Goal: Task Accomplishment & Management: Complete application form

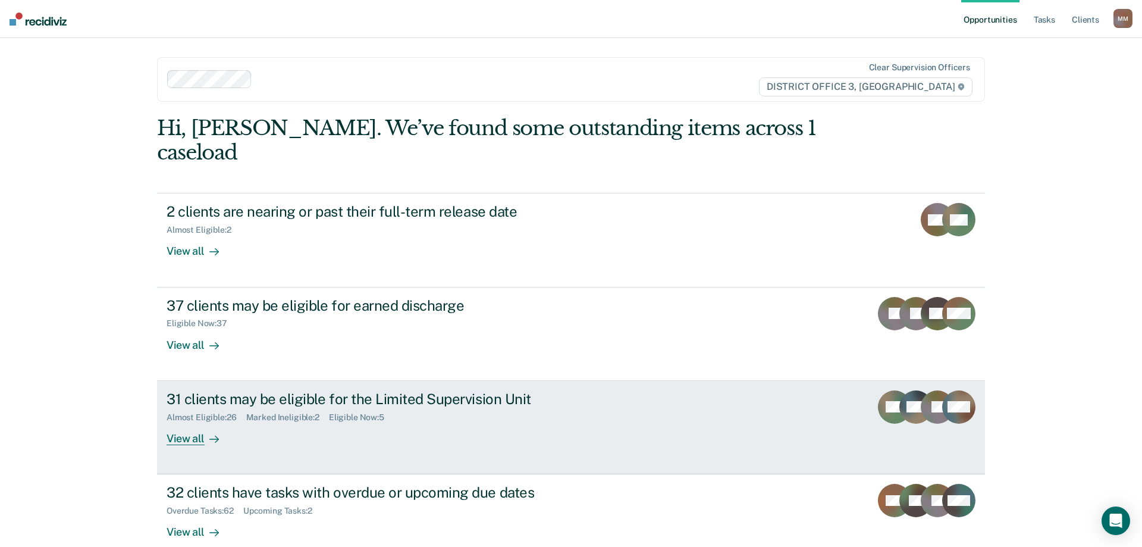
click at [195, 422] on div "View all" at bounding box center [200, 433] width 67 height 23
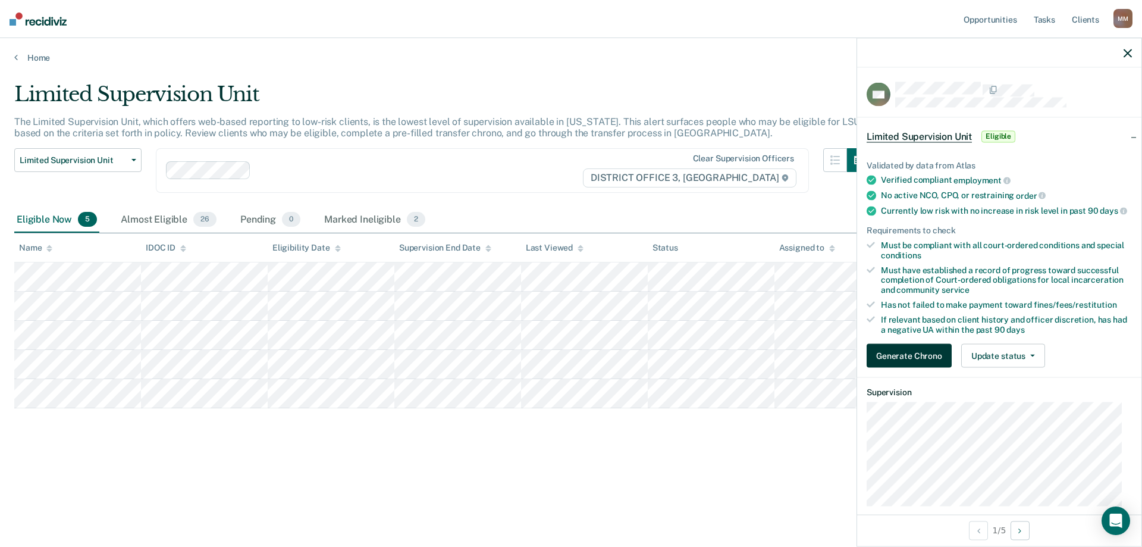
click at [926, 368] on button "Generate Chrono" at bounding box center [909, 356] width 85 height 24
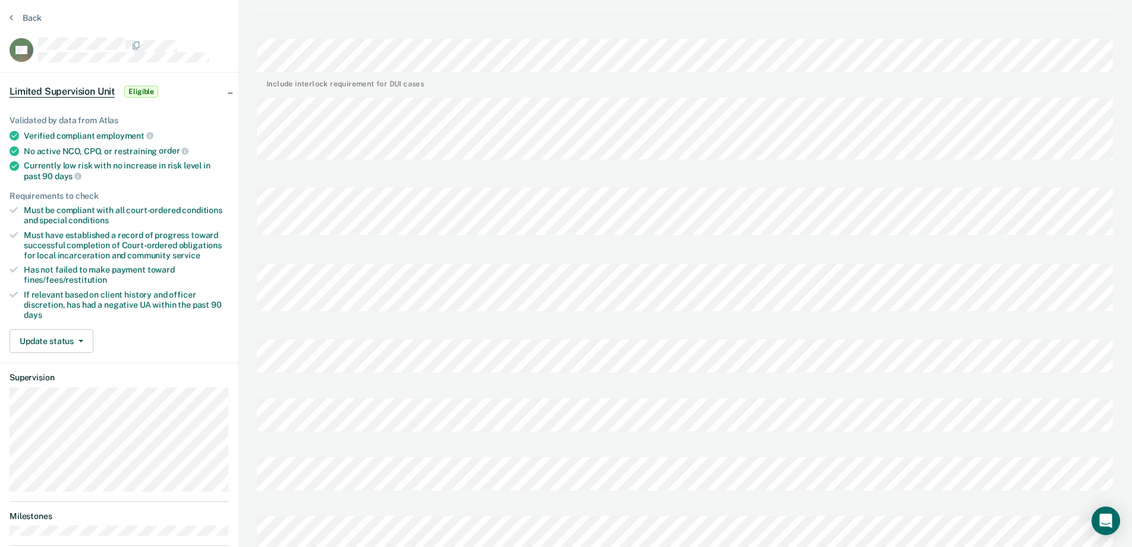
scroll to position [119, 0]
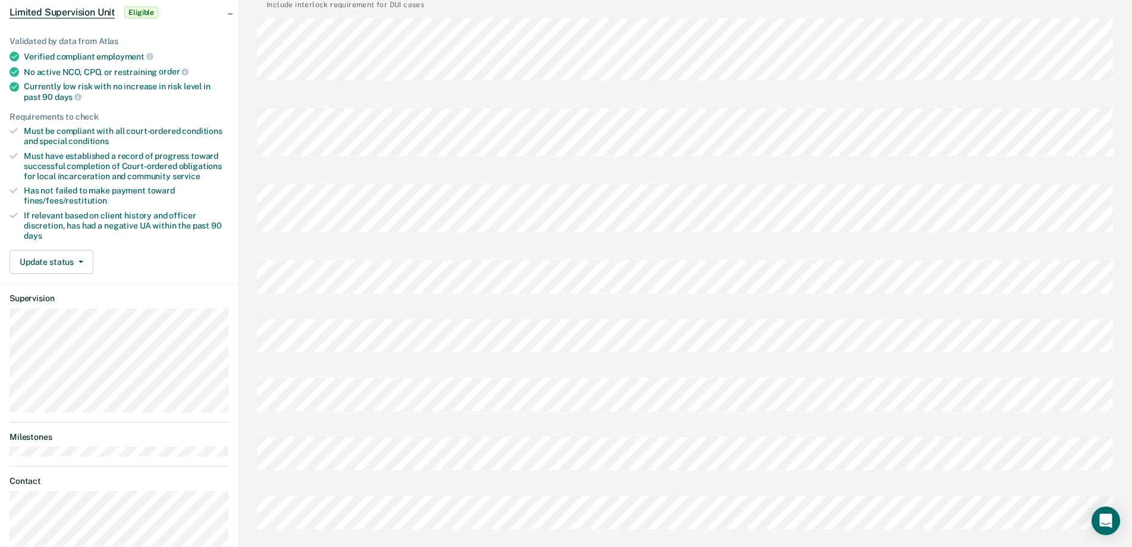
click at [178, 380] on div "[PERSON_NAME] Profile How it works Log Out Back NH Limited Supervision Unit Eli…" at bounding box center [566, 386] width 1132 height 1011
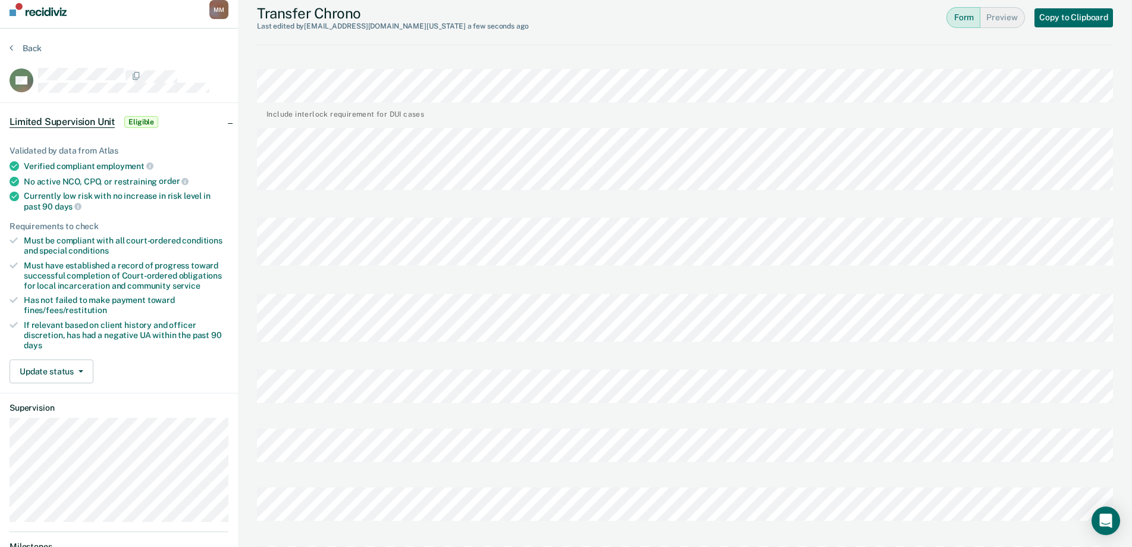
scroll to position [0, 0]
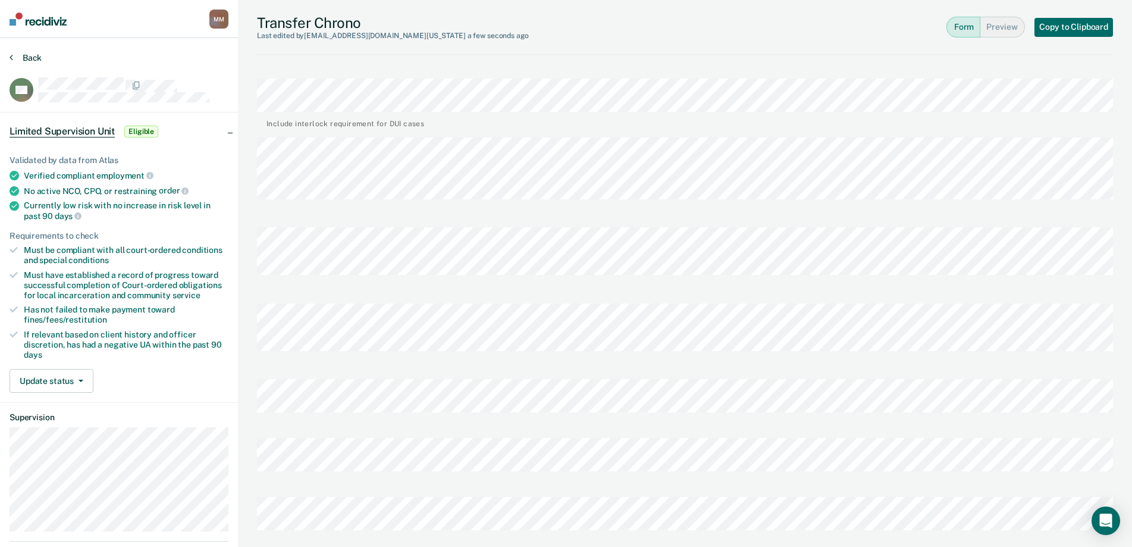
click at [26, 55] on button "Back" at bounding box center [26, 57] width 32 height 11
click at [26, 54] on button "Back" at bounding box center [26, 57] width 32 height 11
click at [32, 61] on button "Back" at bounding box center [26, 57] width 32 height 11
click at [220, 528] on div "[PERSON_NAME] Profile How it works Log Out Back MJ Limited Supervision Unit Eli…" at bounding box center [566, 519] width 1132 height 1039
click at [25, 58] on button "Back" at bounding box center [26, 57] width 32 height 11
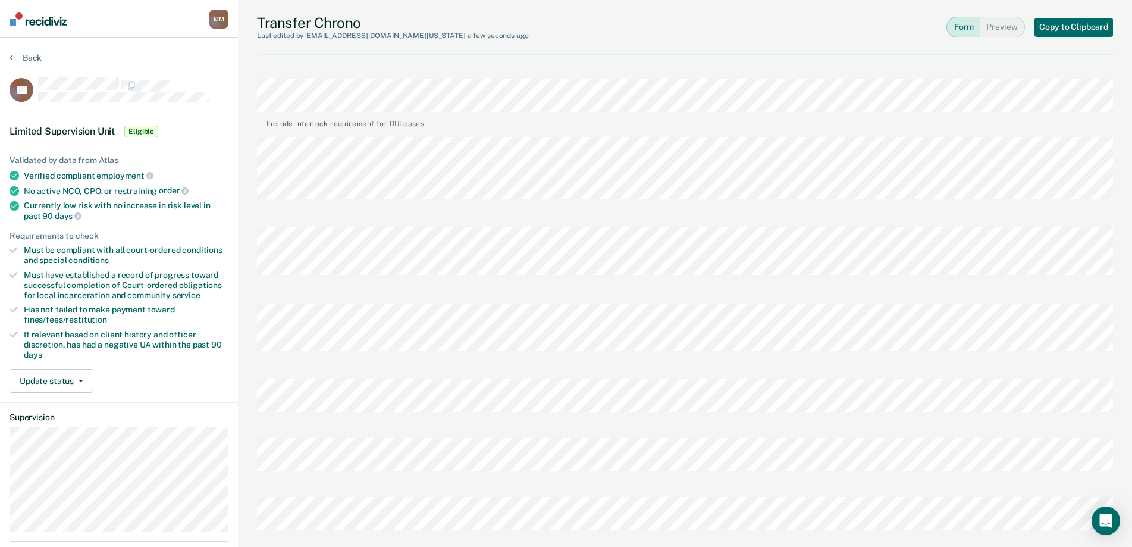
click at [346, 535] on div at bounding box center [685, 540] width 856 height 11
click at [29, 55] on button "Back" at bounding box center [26, 57] width 32 height 11
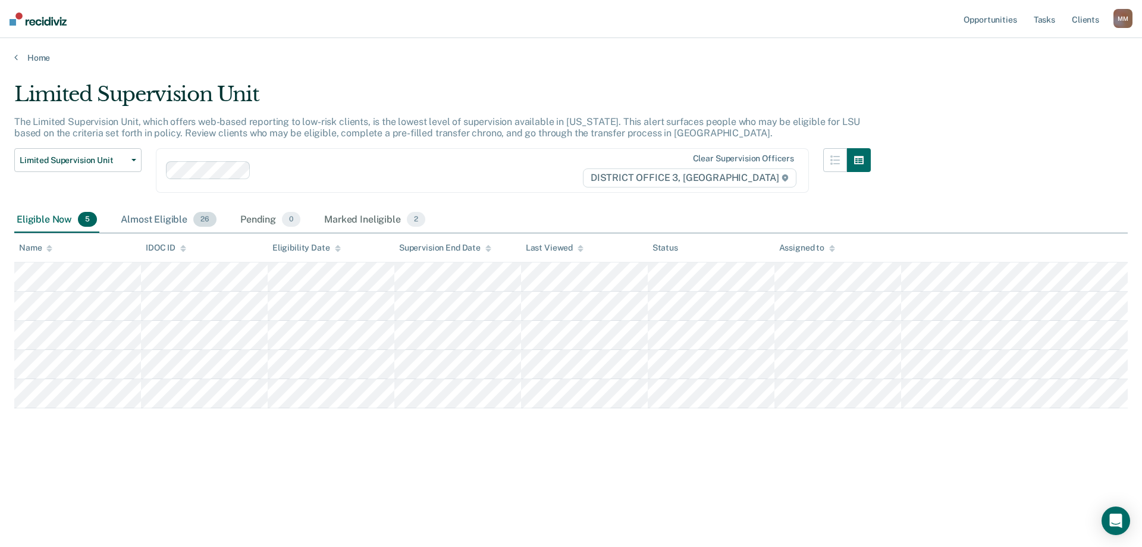
click at [169, 221] on div "Almost Eligible 26" at bounding box center [168, 220] width 101 height 26
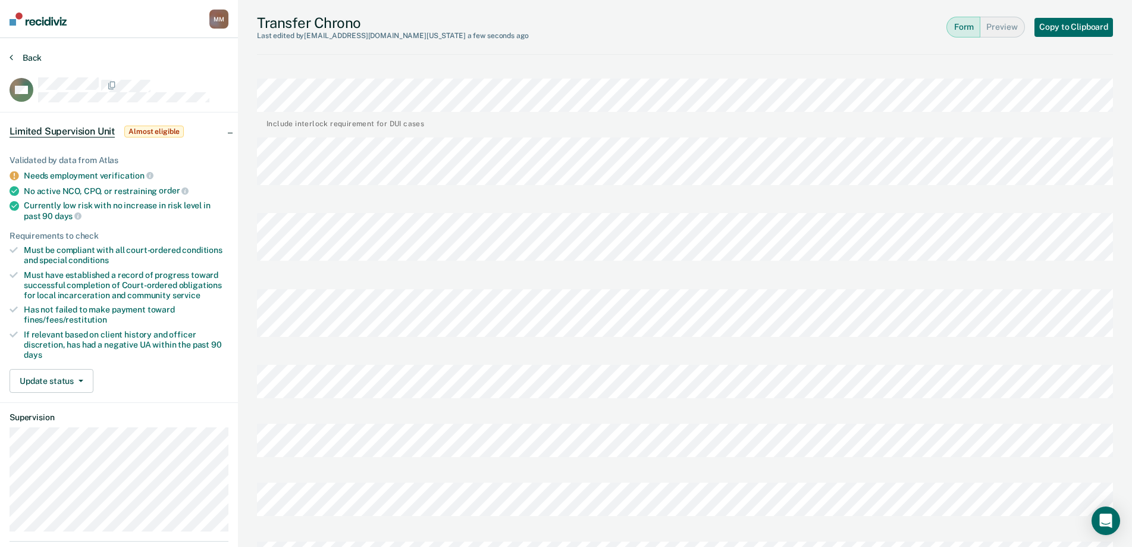
click at [39, 54] on button "Back" at bounding box center [26, 57] width 32 height 11
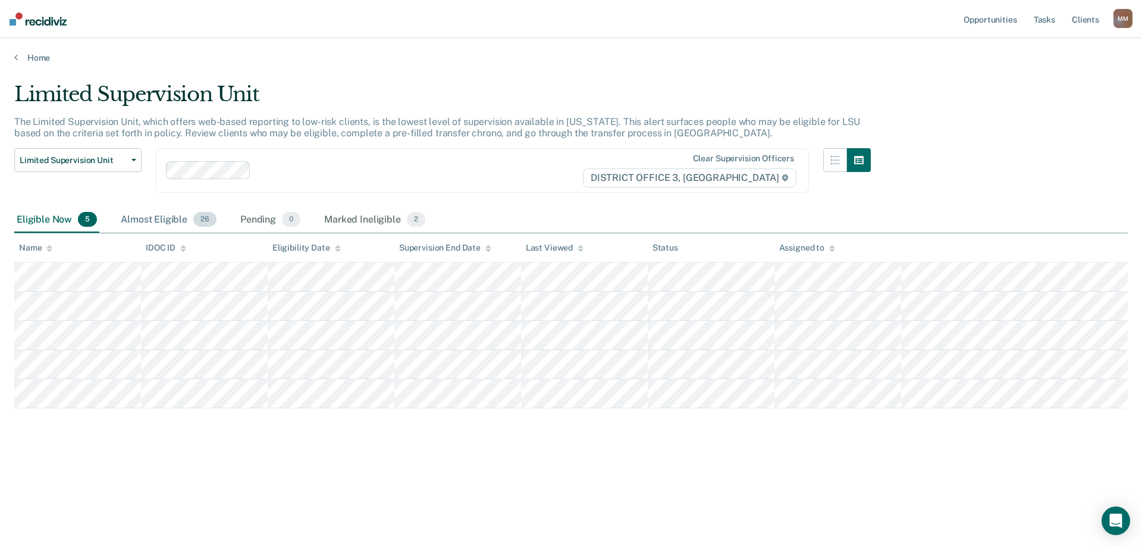
click at [161, 214] on div "Almost Eligible 26" at bounding box center [168, 220] width 101 height 26
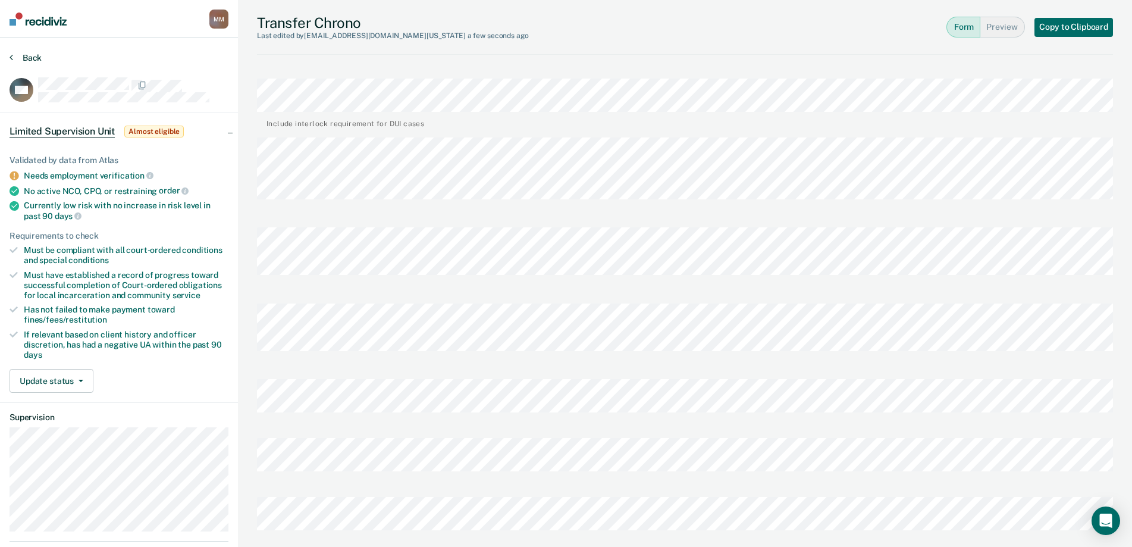
click at [37, 53] on button "Back" at bounding box center [26, 57] width 32 height 11
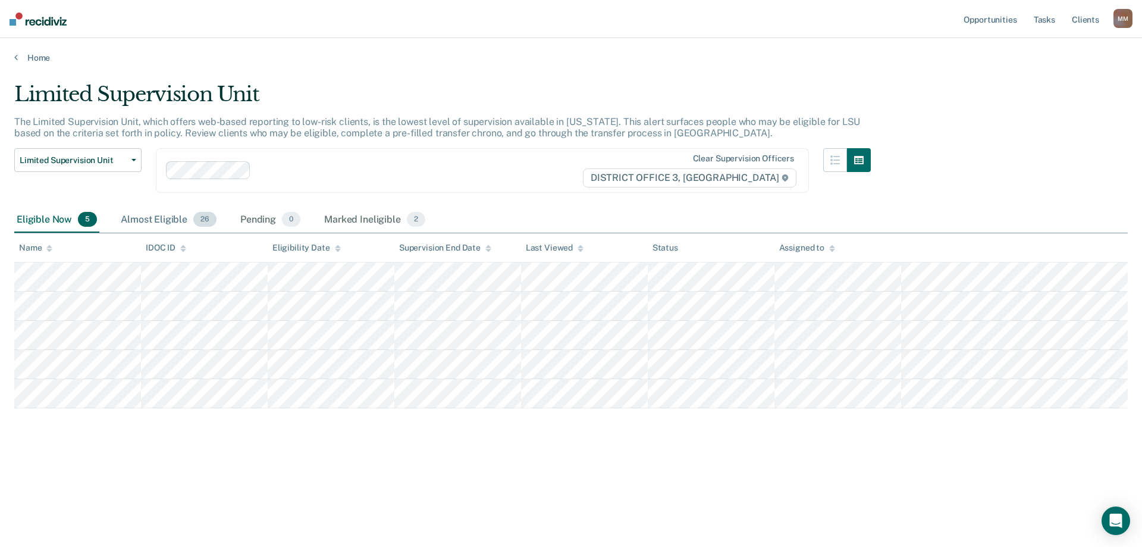
click at [178, 224] on div "Almost Eligible 26" at bounding box center [168, 220] width 101 height 26
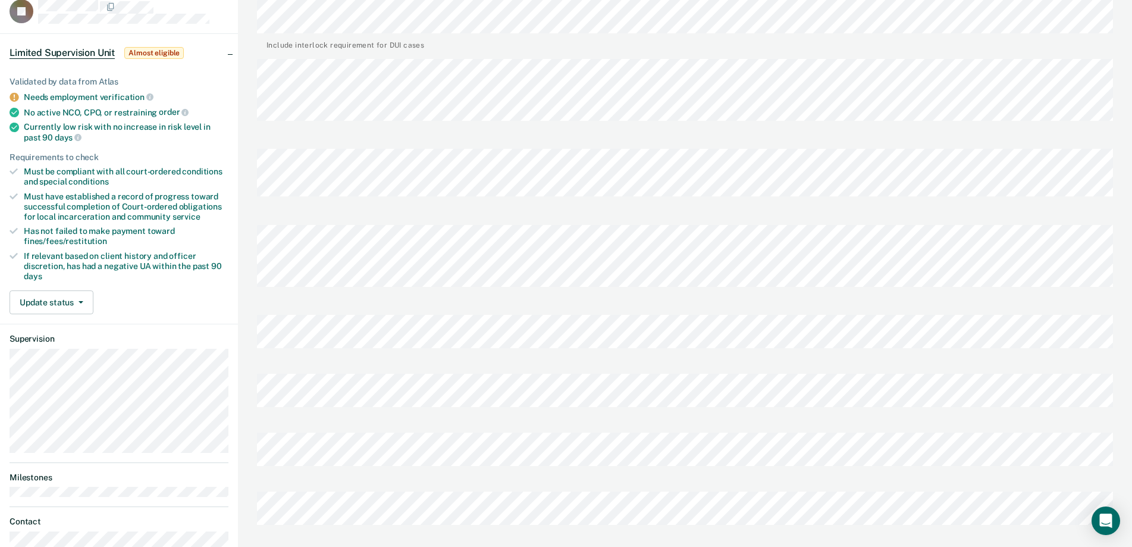
scroll to position [59, 0]
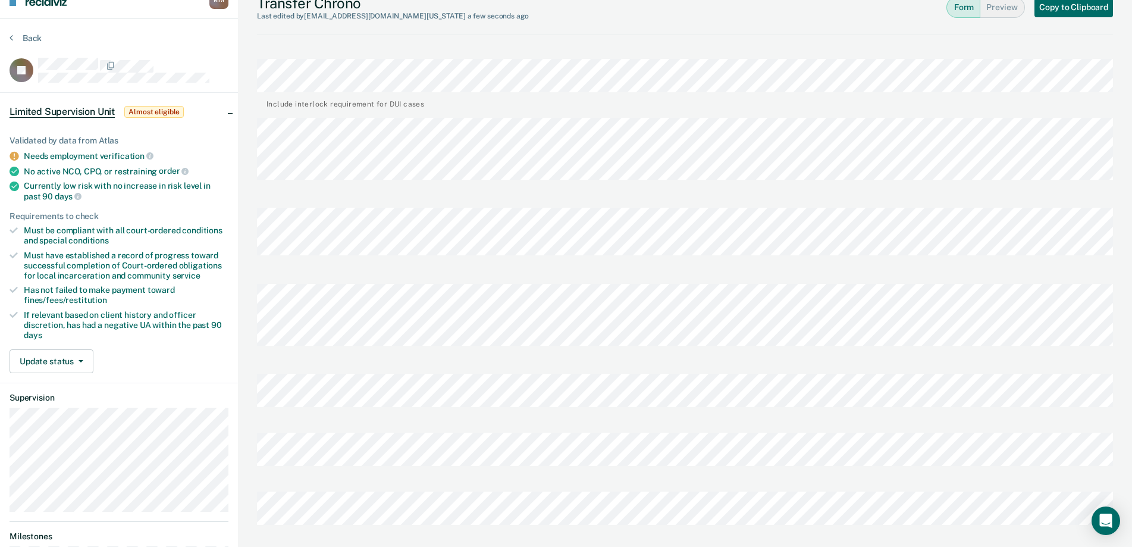
scroll to position [0, 0]
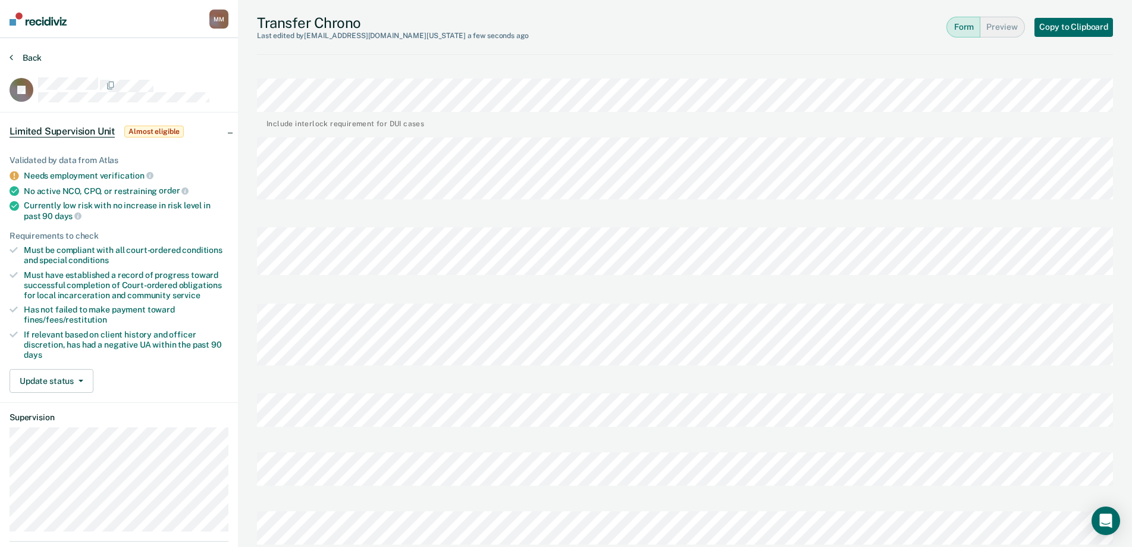
click at [23, 57] on button "Back" at bounding box center [26, 57] width 32 height 11
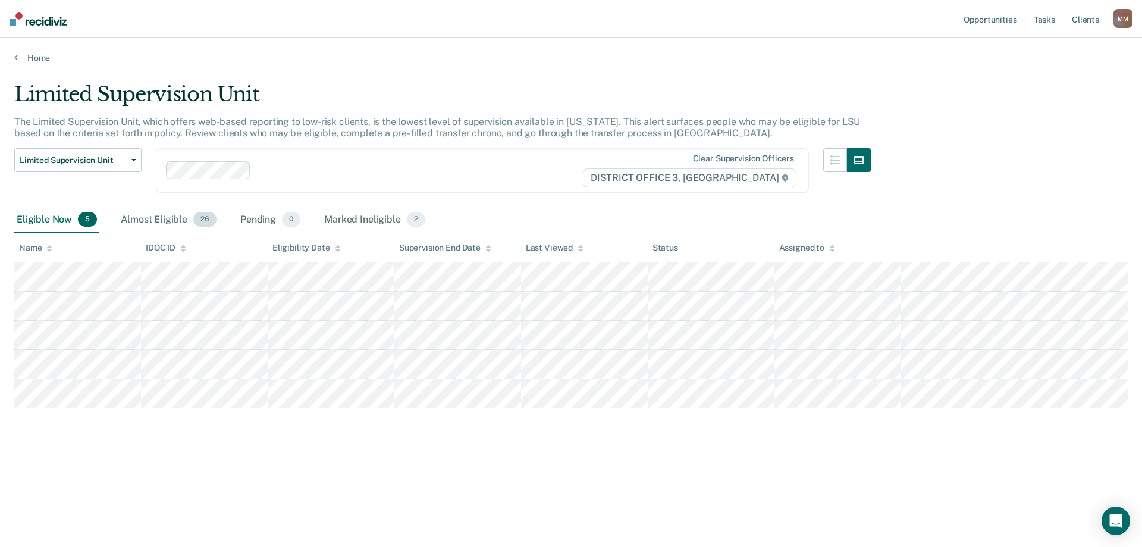
click at [171, 220] on div "Almost Eligible 26" at bounding box center [168, 220] width 101 height 26
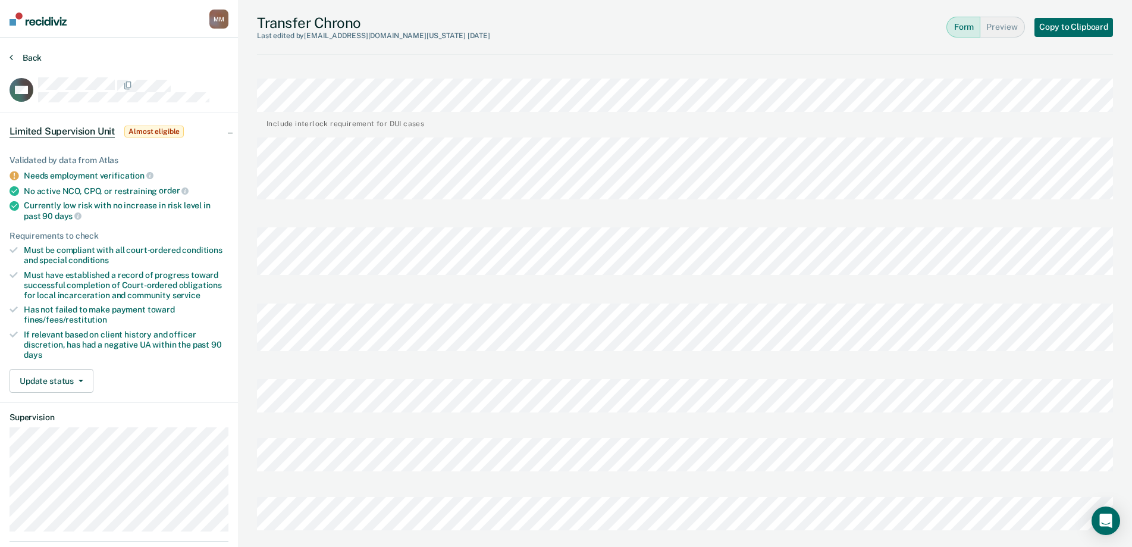
click at [26, 56] on button "Back" at bounding box center [26, 57] width 32 height 11
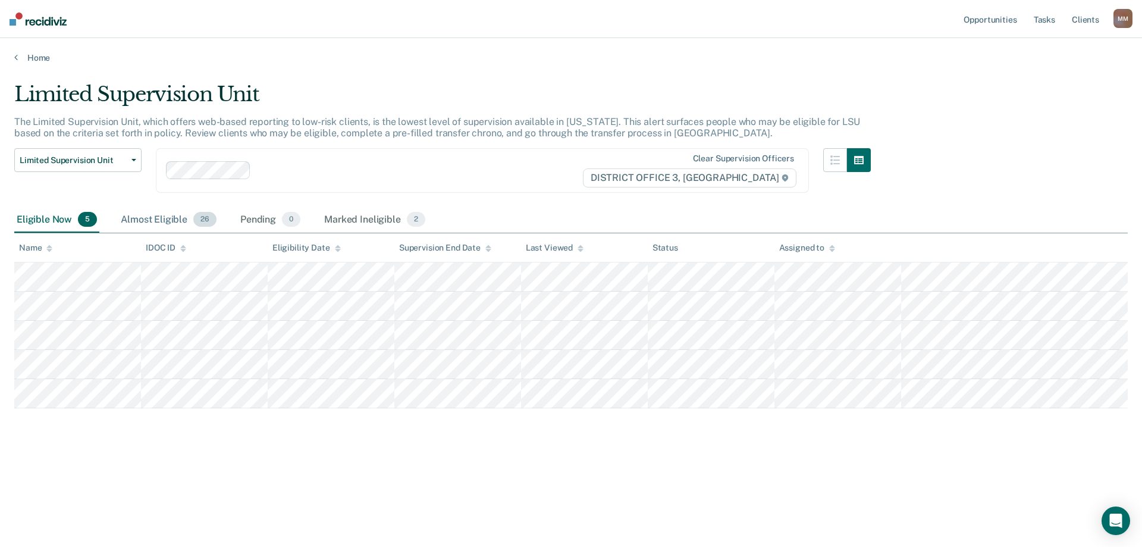
click at [155, 221] on div "Almost Eligible 26" at bounding box center [168, 220] width 101 height 26
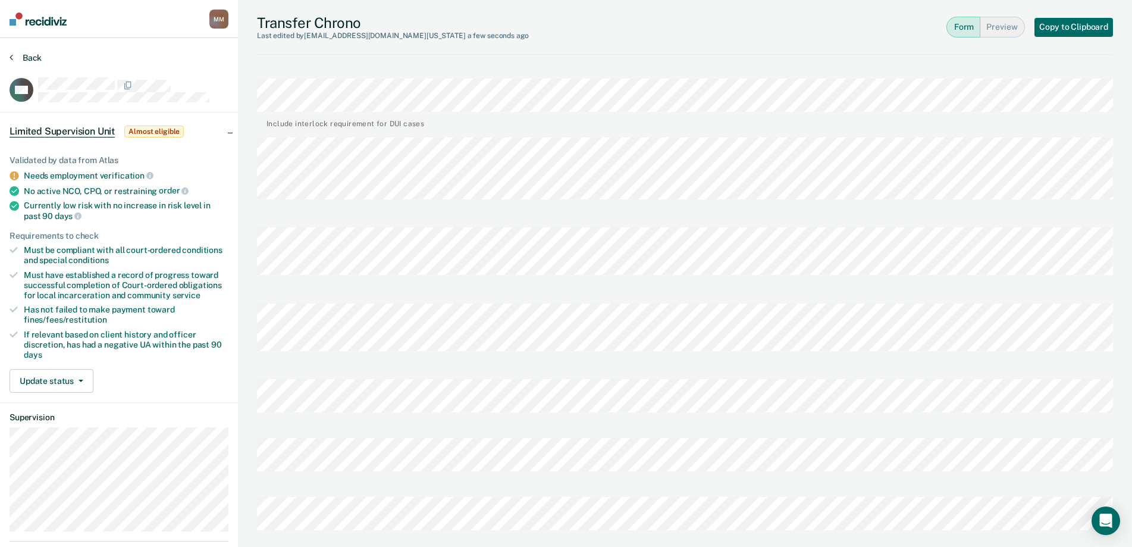
click at [32, 61] on button "Back" at bounding box center [26, 57] width 32 height 11
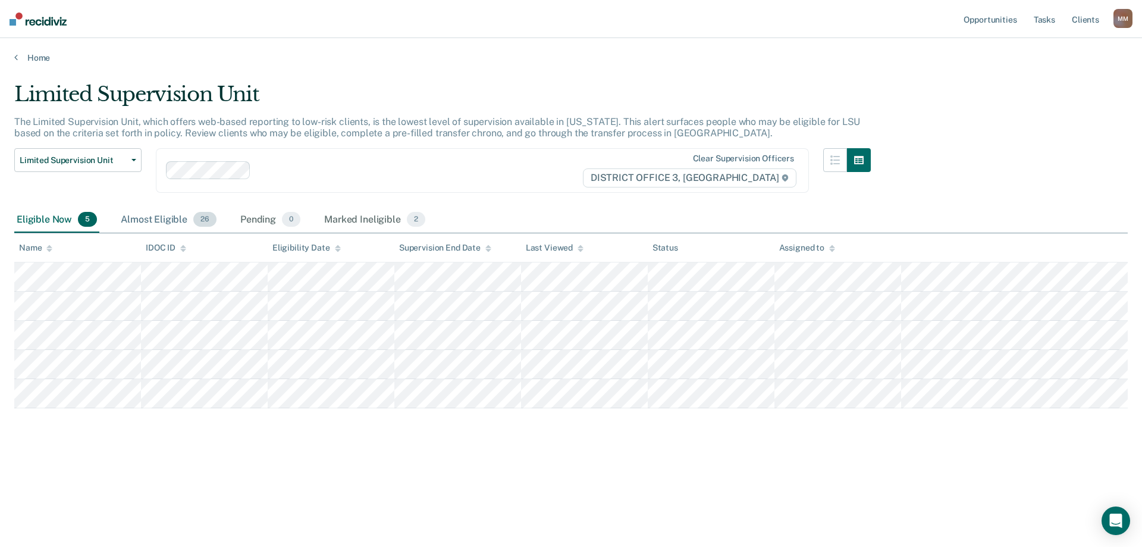
click at [147, 220] on div "Almost Eligible 26" at bounding box center [168, 220] width 101 height 26
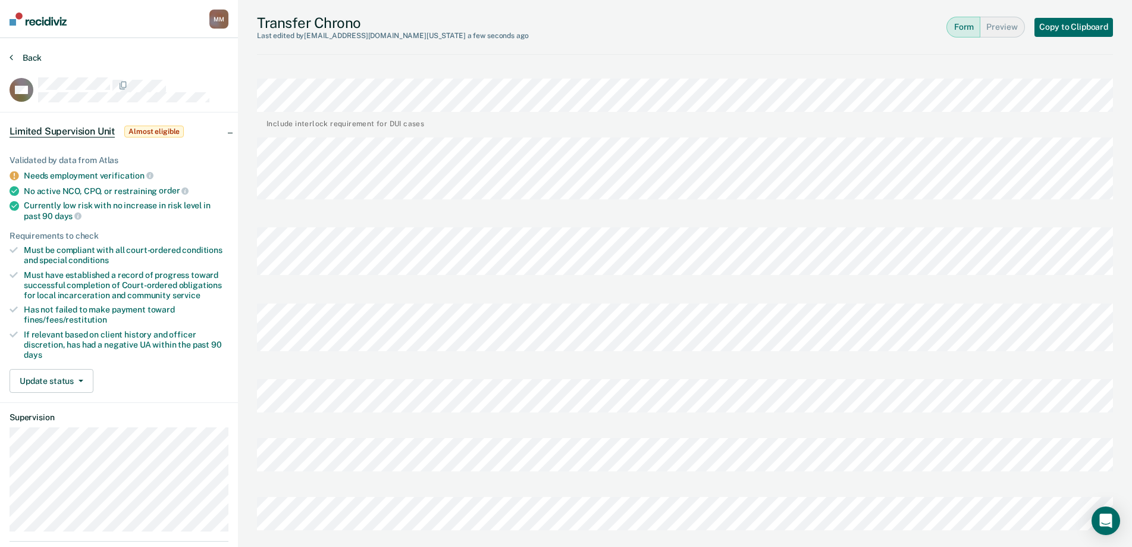
click at [36, 54] on button "Back" at bounding box center [26, 57] width 32 height 11
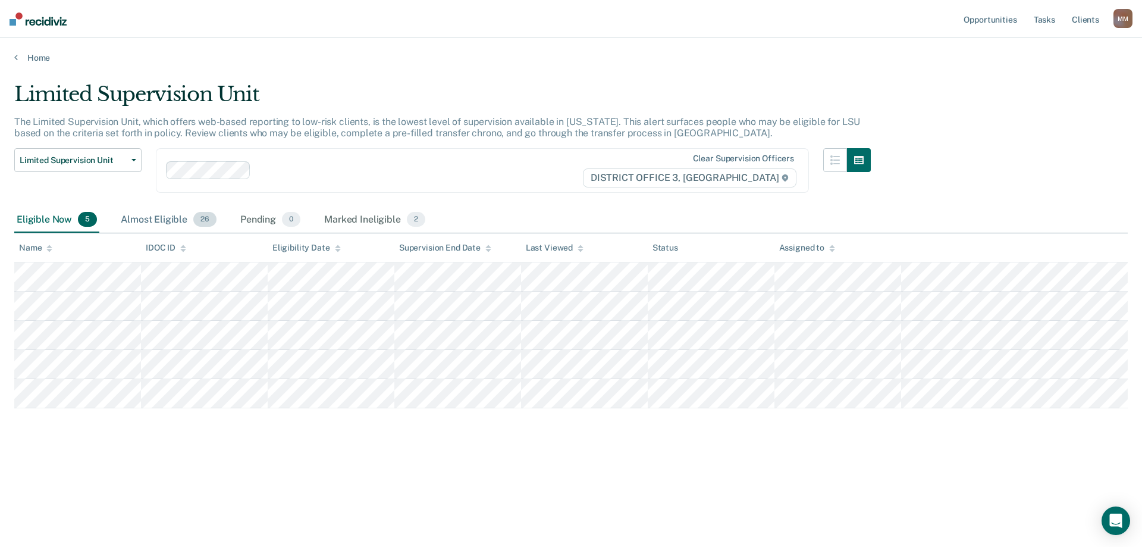
click at [142, 220] on div "Almost Eligible 26" at bounding box center [168, 220] width 101 height 26
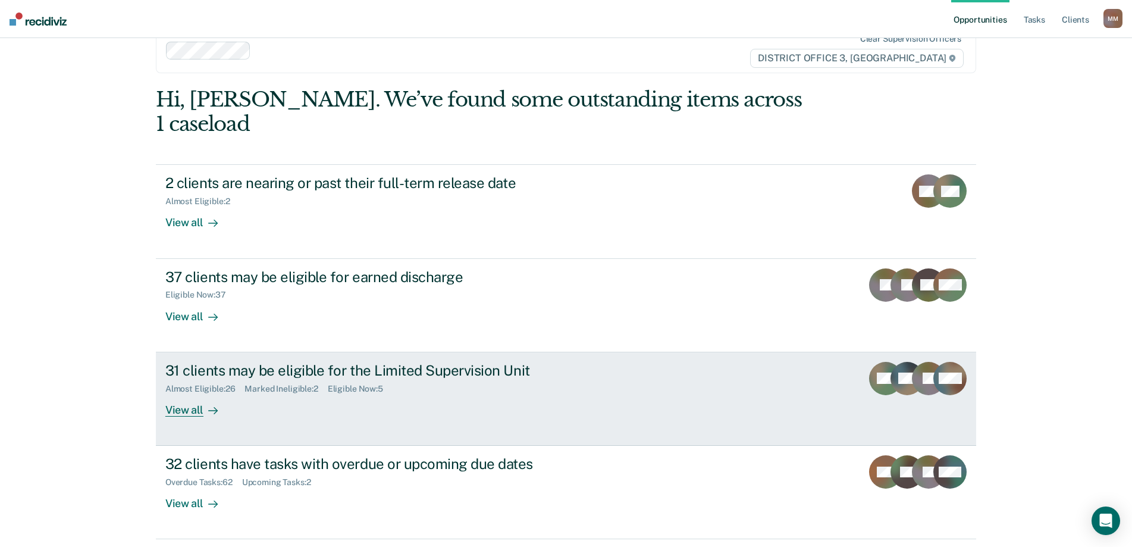
scroll to position [44, 0]
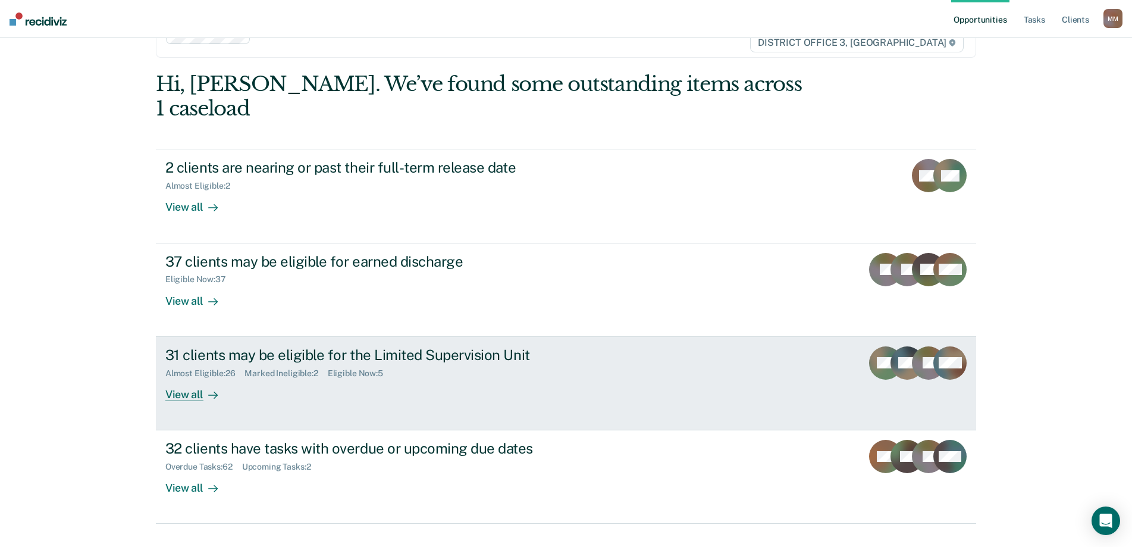
click at [189, 378] on div "View all" at bounding box center [198, 389] width 67 height 23
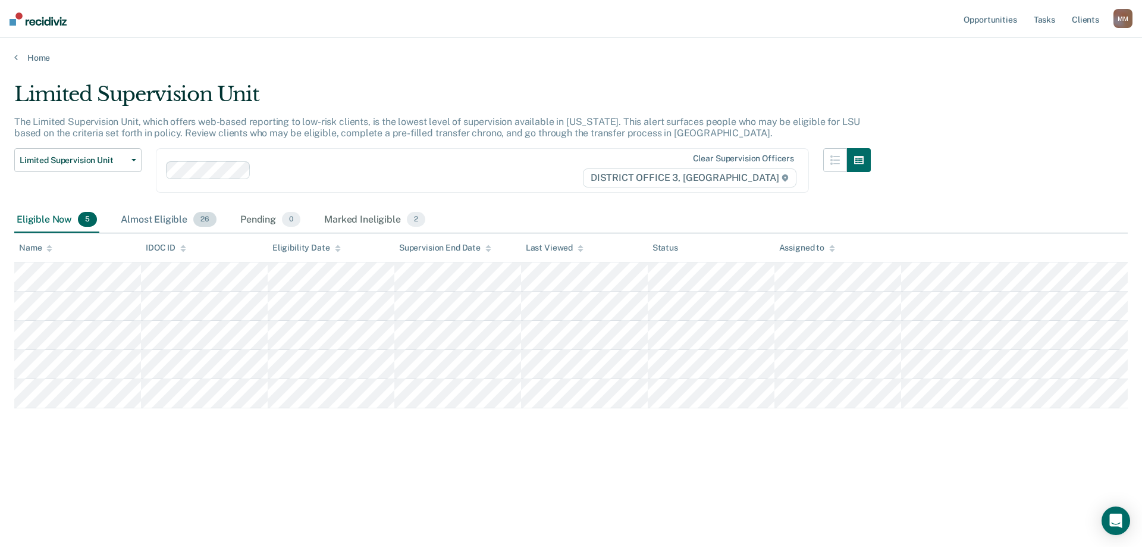
click at [155, 222] on div "Almost Eligible 26" at bounding box center [168, 220] width 101 height 26
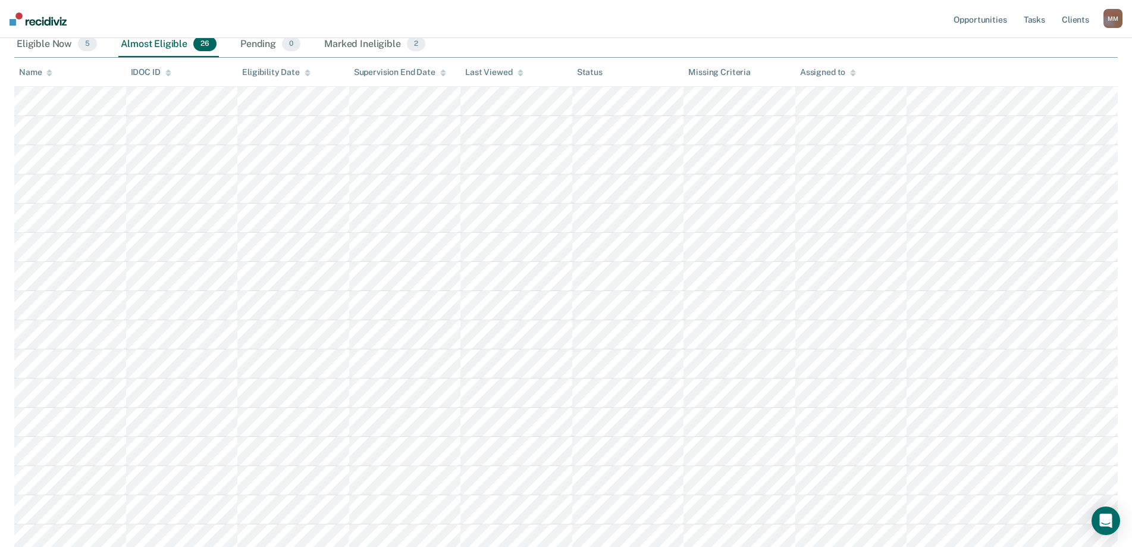
scroll to position [178, 0]
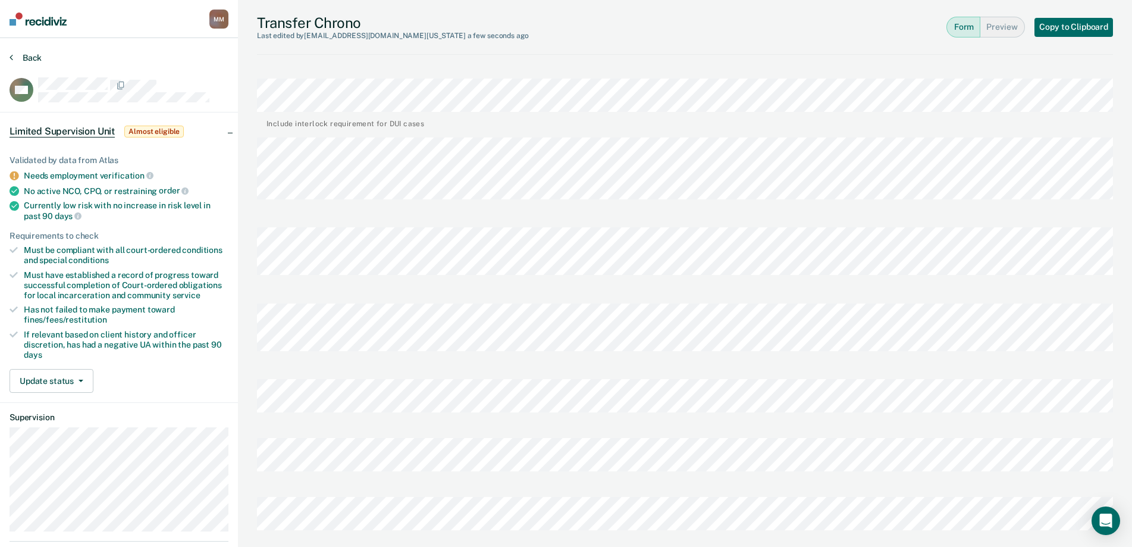
click at [29, 57] on button "Back" at bounding box center [26, 57] width 32 height 11
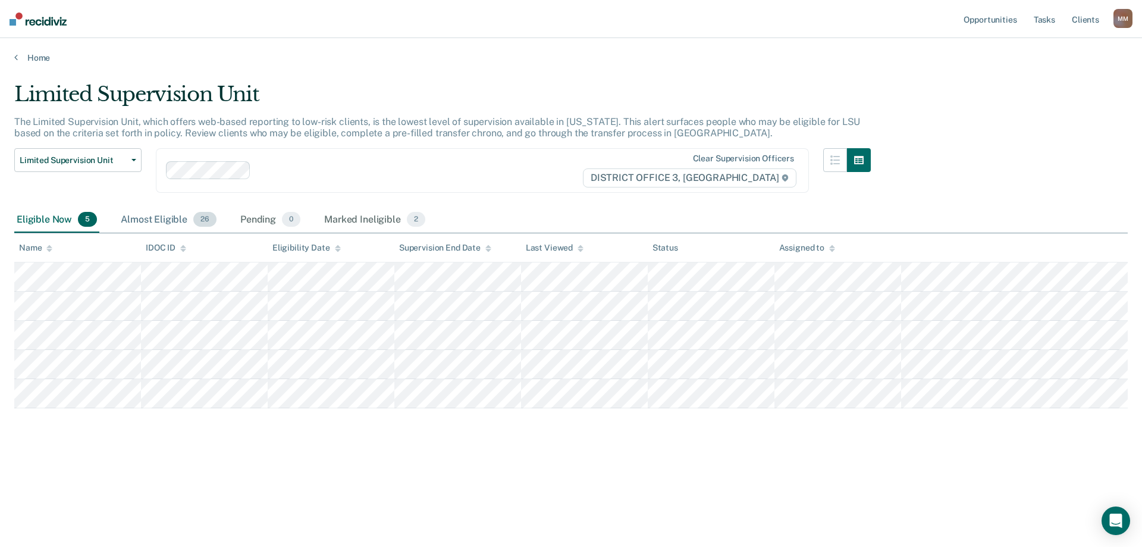
click at [150, 209] on div "Almost Eligible 26" at bounding box center [168, 220] width 101 height 26
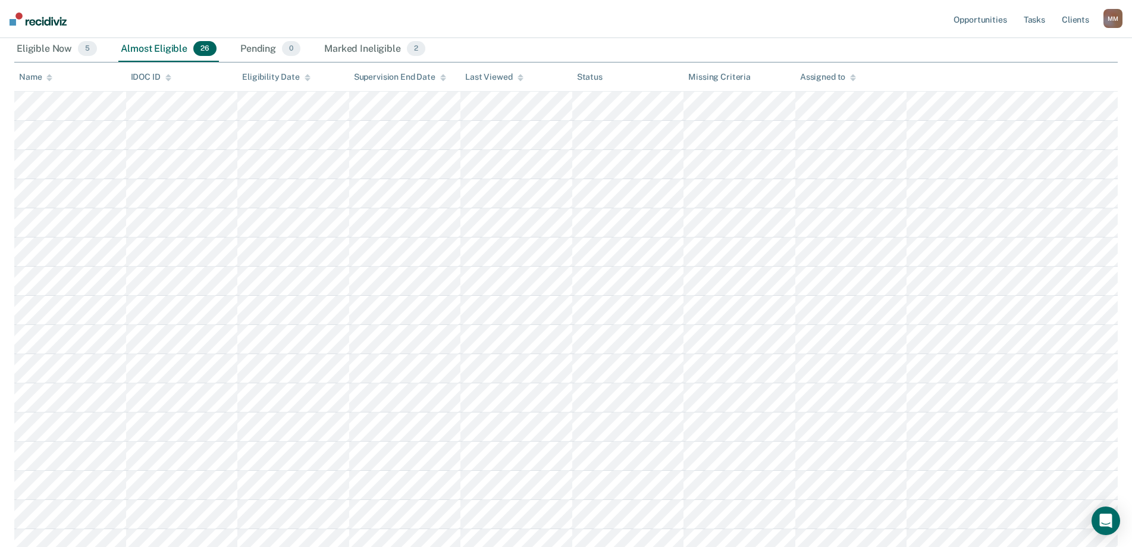
scroll to position [178, 0]
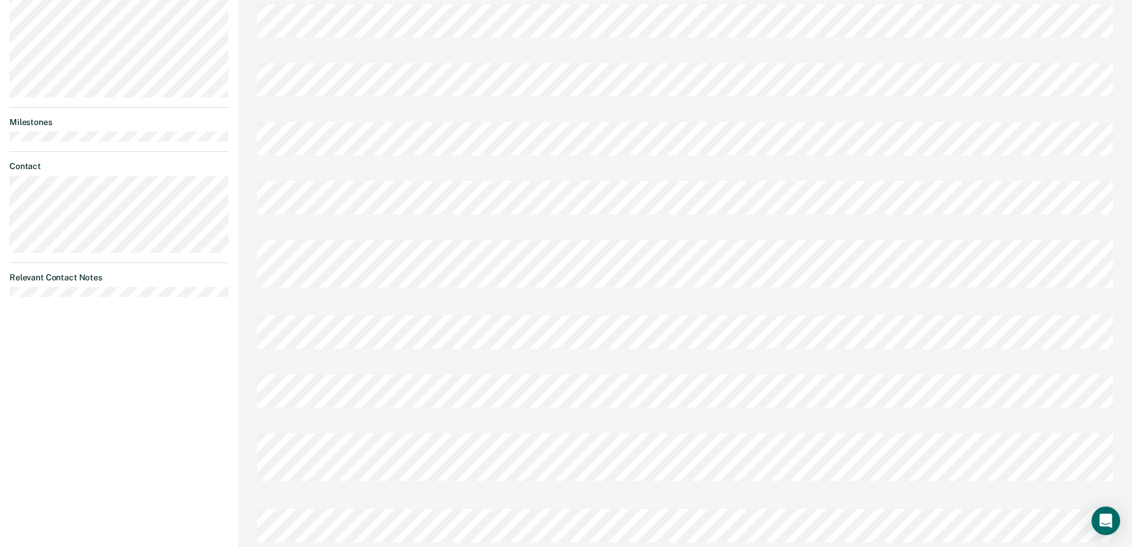
scroll to position [452, 0]
click at [585, 470] on div at bounding box center [685, 475] width 856 height 11
